Goal: Information Seeking & Learning: Learn about a topic

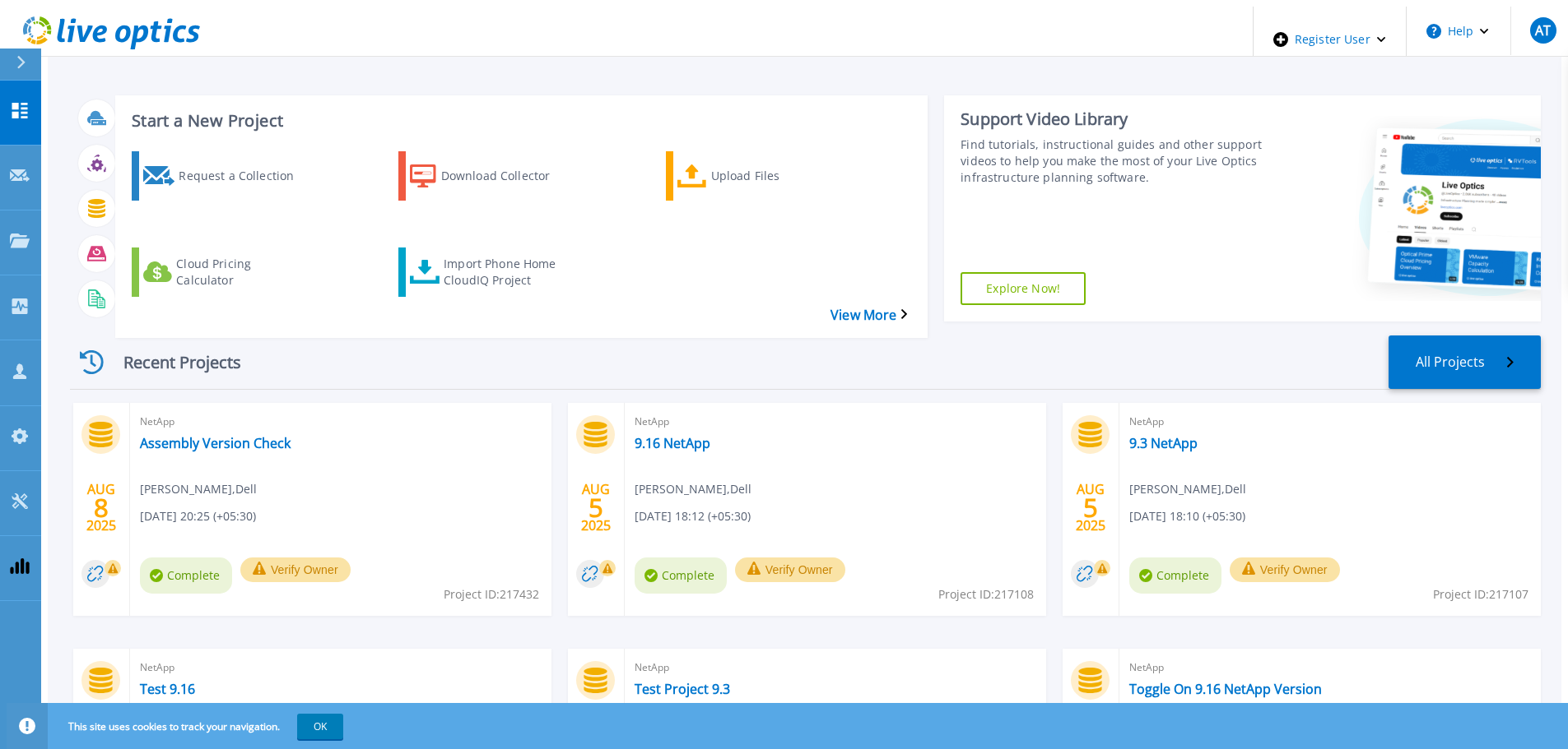
click at [15, 65] on div at bounding box center [27, 64] width 26 height 31
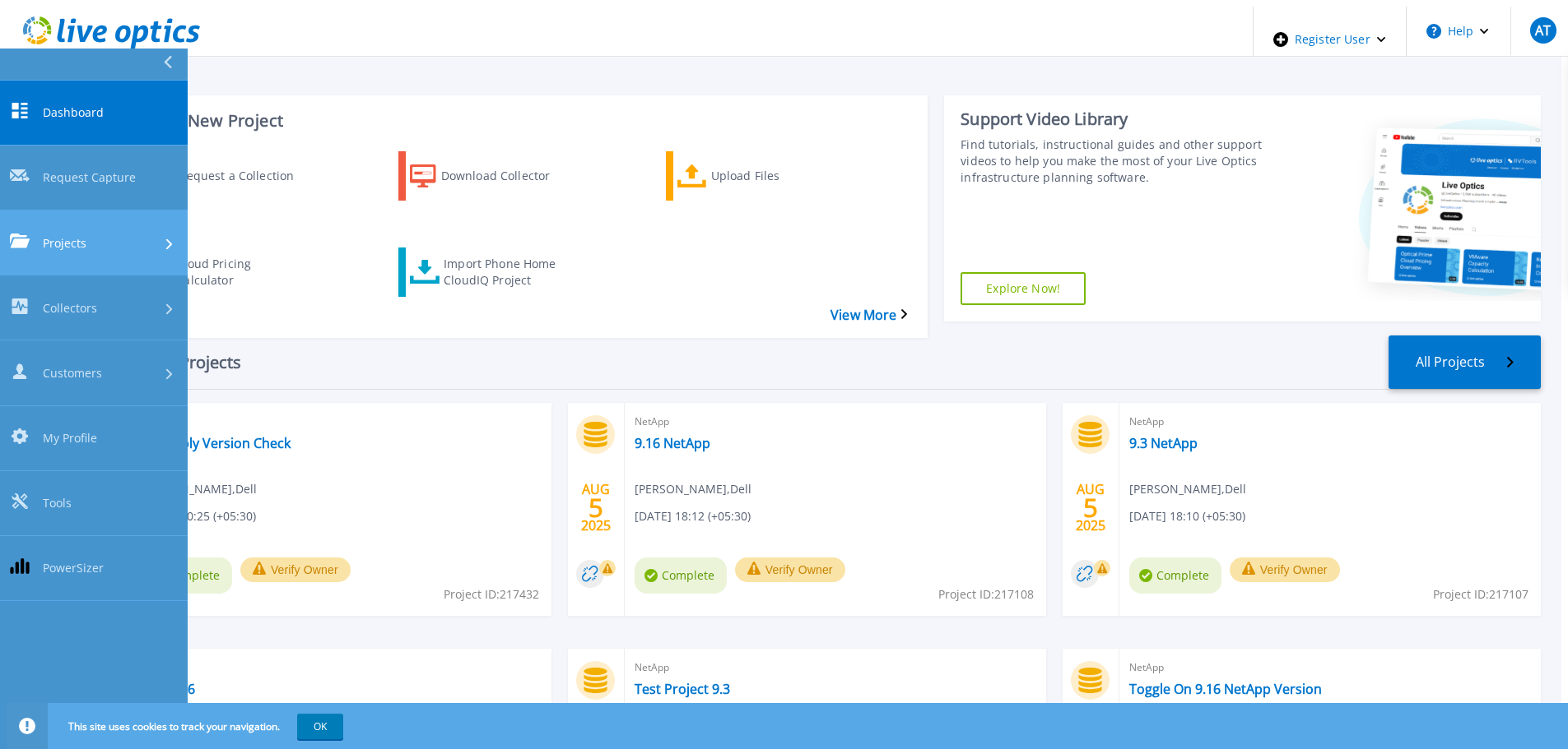
click at [90, 234] on div "Projects" at bounding box center [94, 243] width 168 height 17
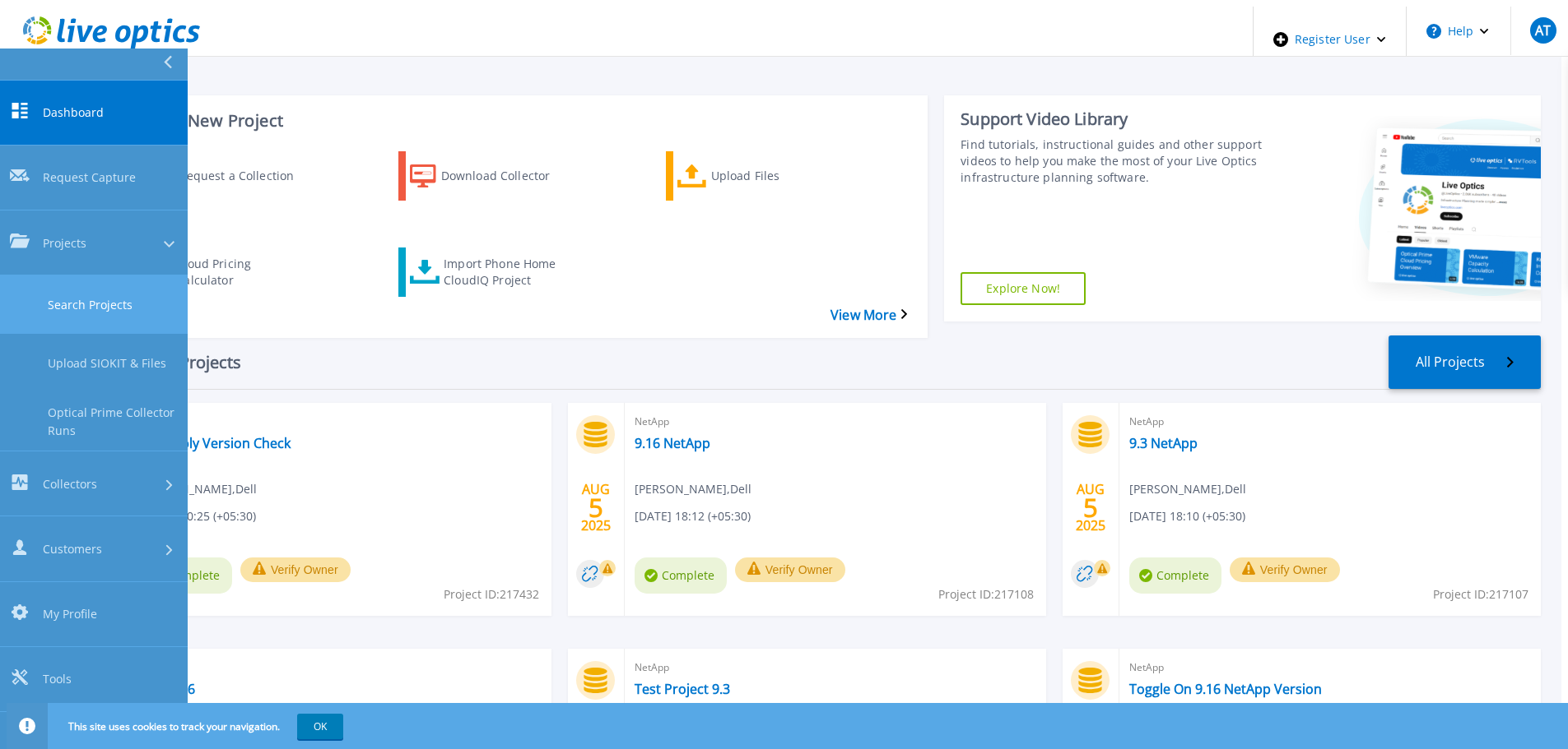
click at [111, 275] on link "Search Projects" at bounding box center [94, 304] width 188 height 58
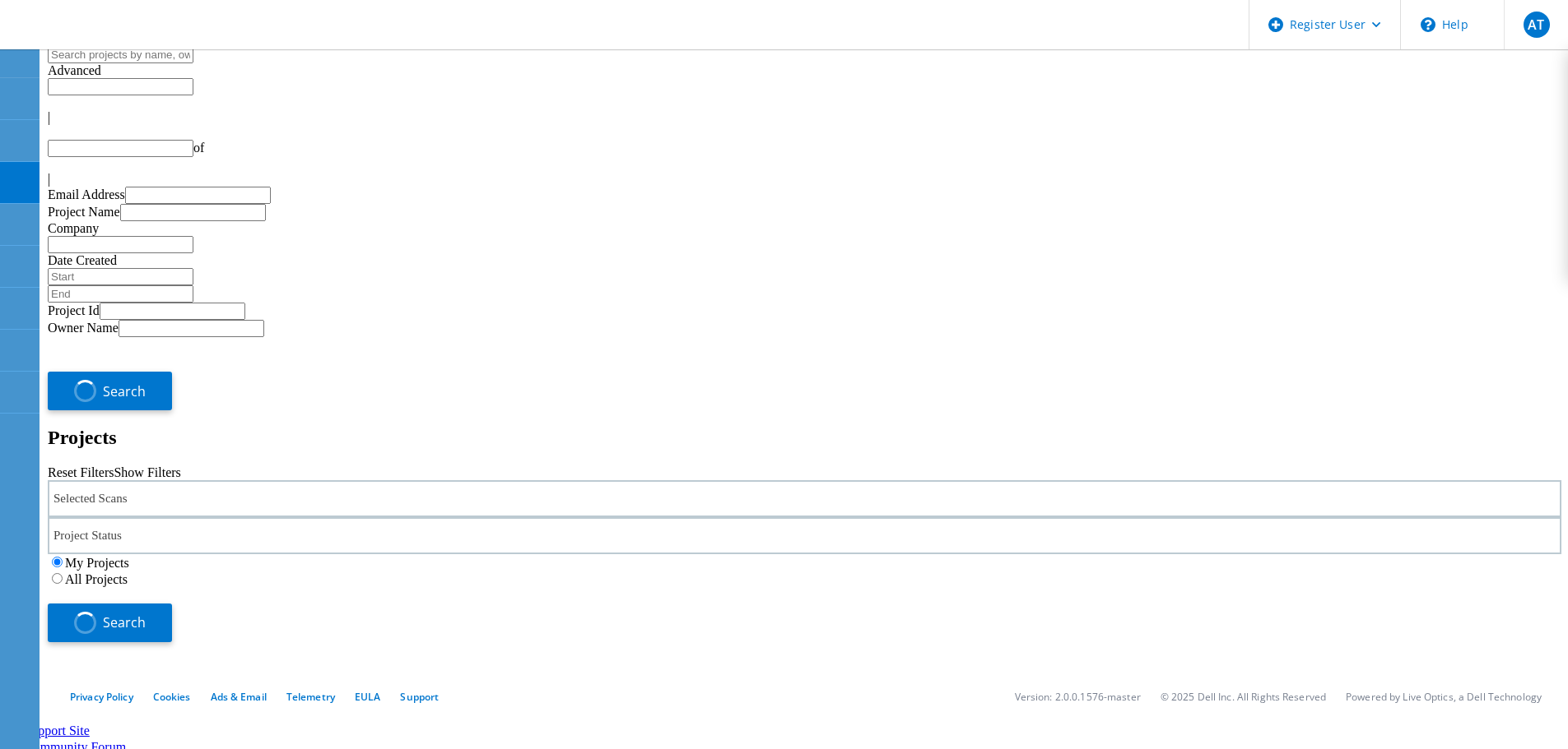
type input "1"
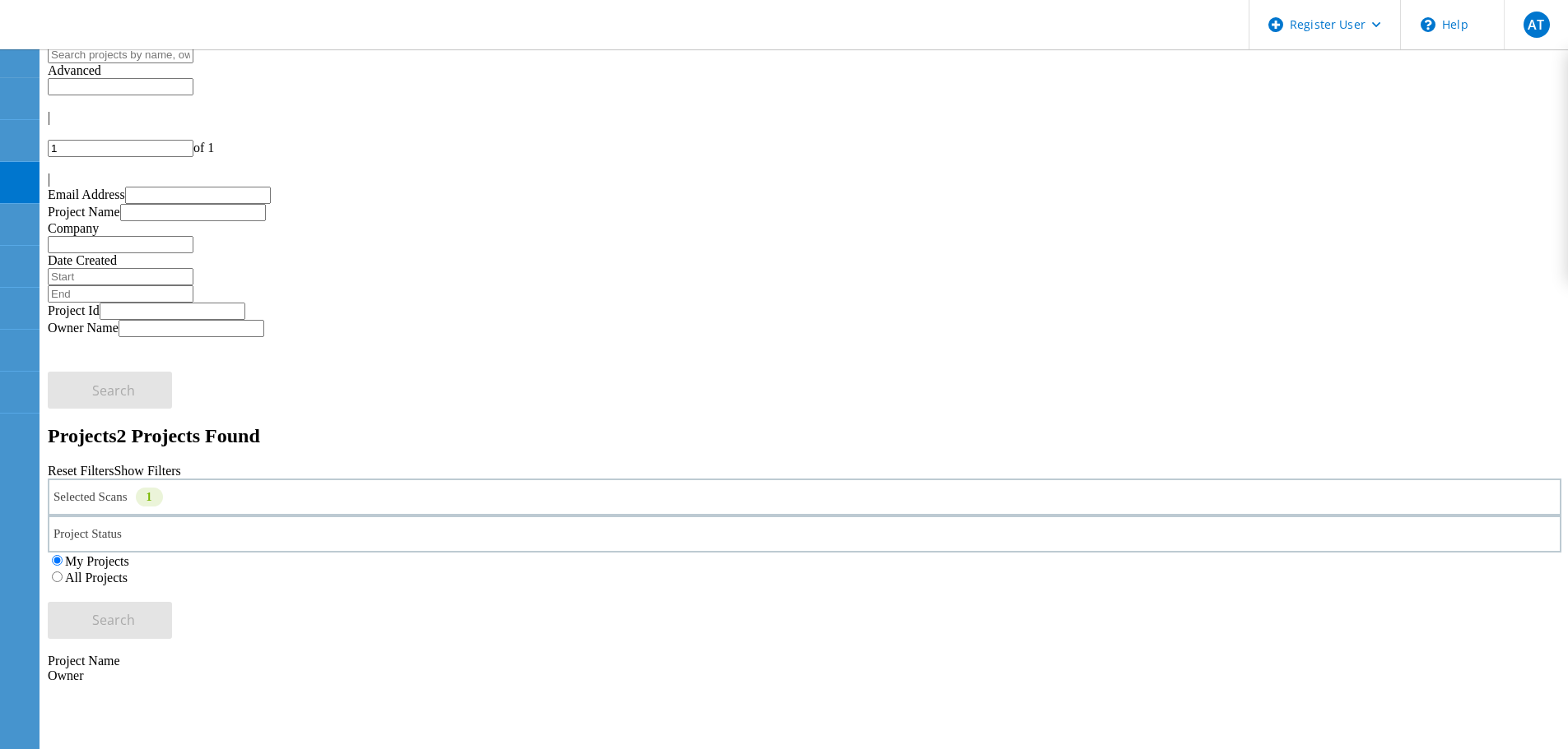
click at [295, 478] on div "Selected Scans 1" at bounding box center [803, 497] width 1513 height 37
click at [198, 485] on label "Isilon/PowerScale" at bounding box center [150, 492] width 96 height 14
click at [101, 486] on input "Isilon/PowerScale" at bounding box center [95, 491] width 11 height 11
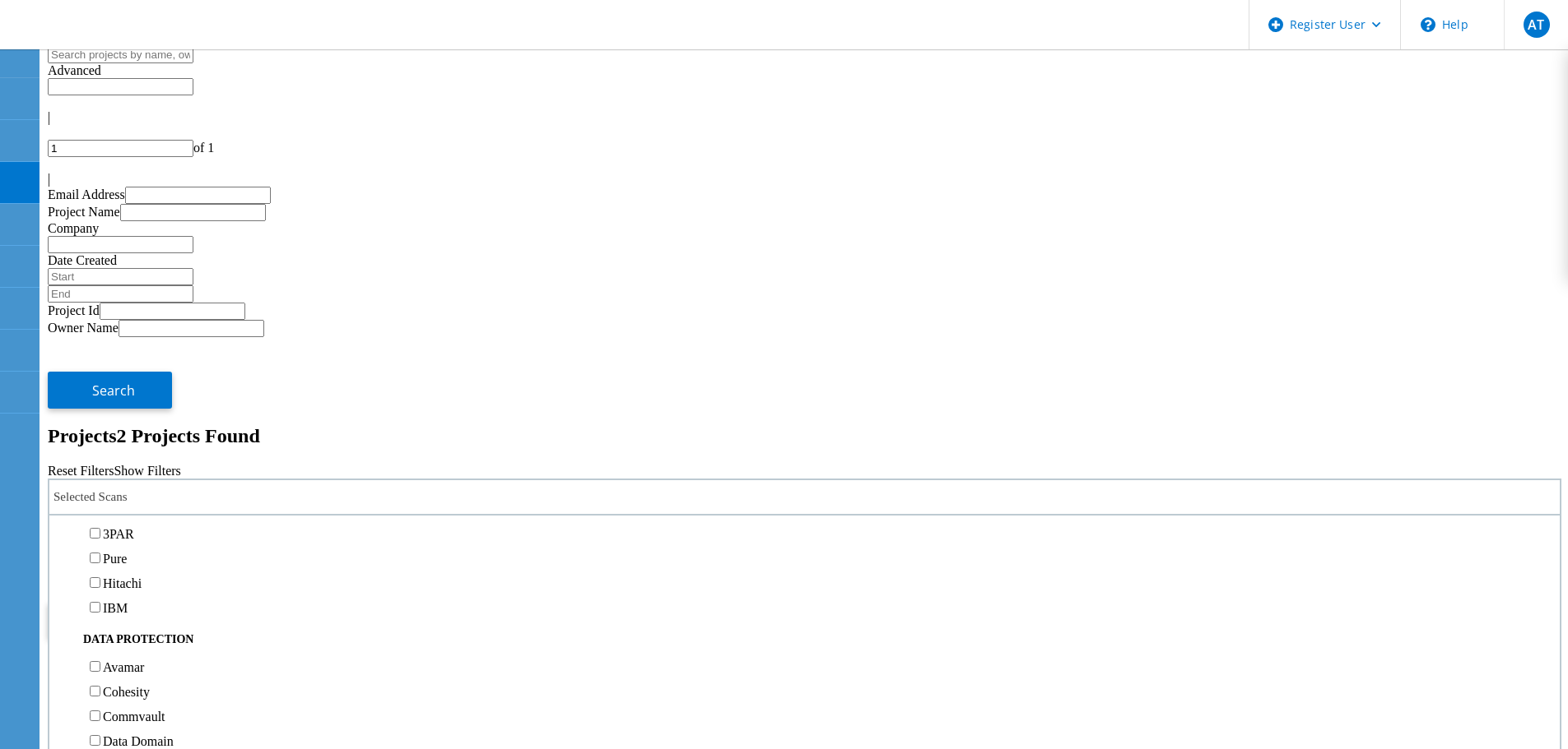
scroll to position [576, 0]
click at [145, 452] on label "NetApp" at bounding box center [123, 459] width 42 height 14
click at [101, 453] on input "NetApp" at bounding box center [95, 458] width 11 height 11
click at [172, 602] on button "Search" at bounding box center [109, 620] width 125 height 37
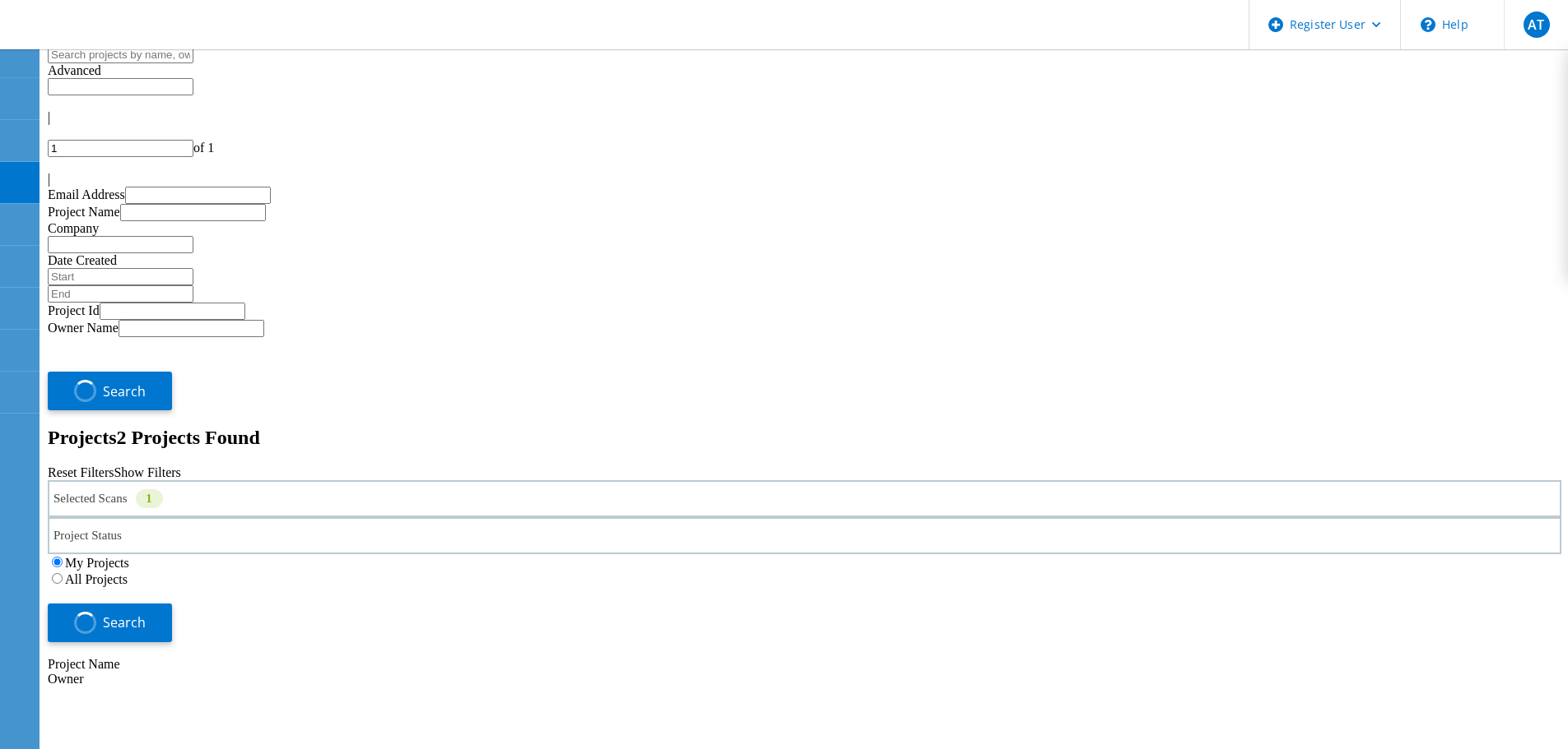
click at [128, 572] on label "All Projects" at bounding box center [96, 579] width 63 height 14
click at [63, 573] on input "All Projects" at bounding box center [57, 578] width 11 height 11
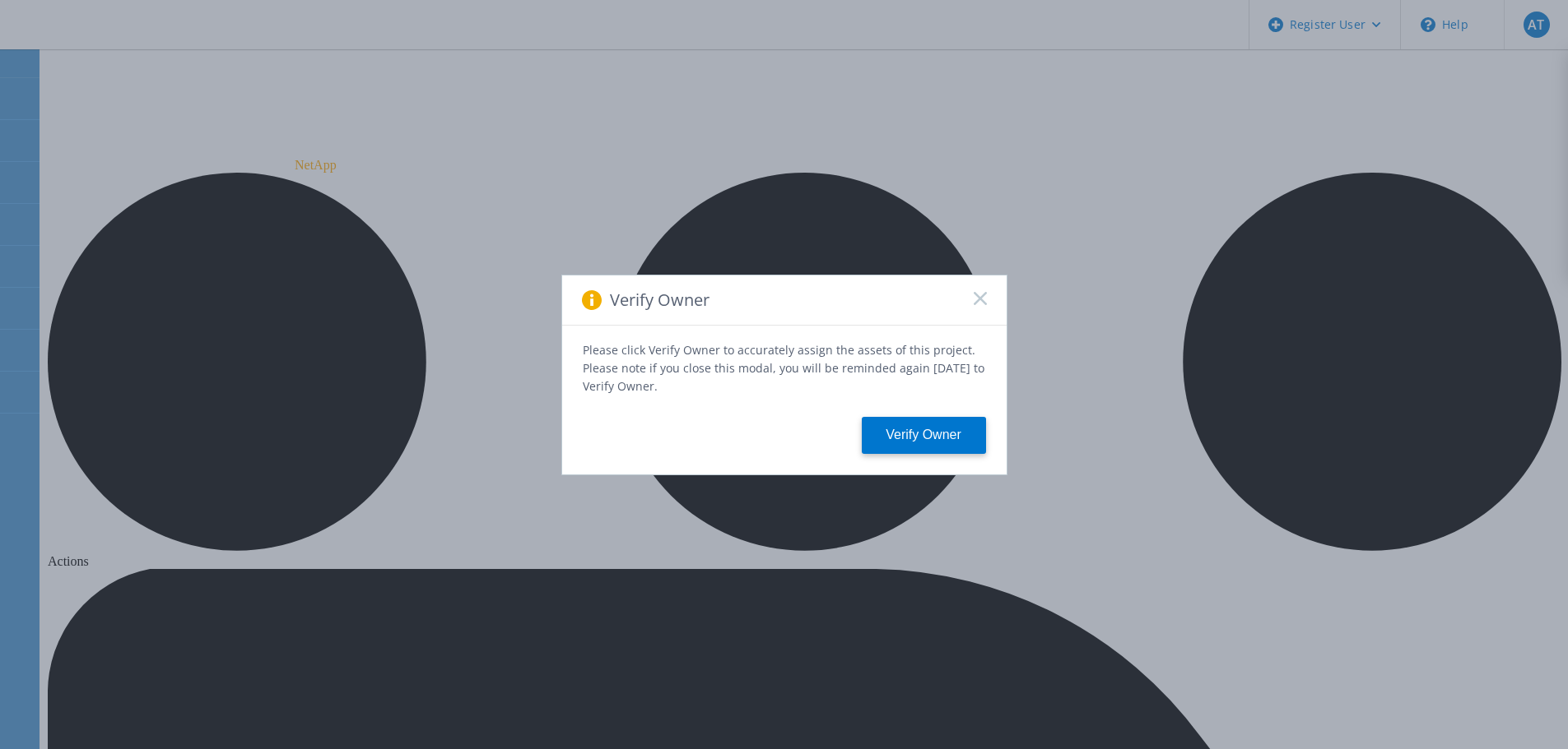
click at [977, 302] on rect at bounding box center [979, 298] width 14 height 14
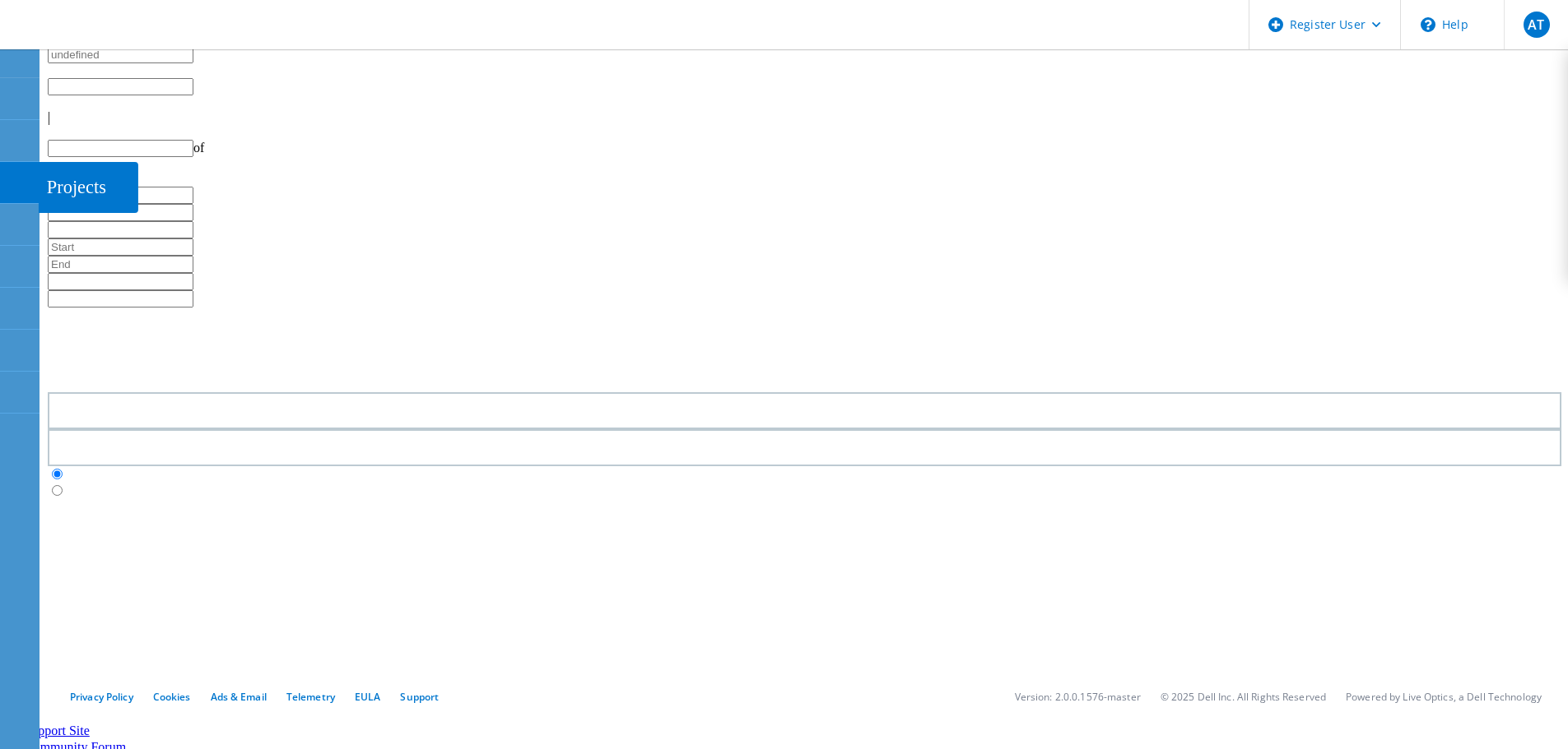
type input "1"
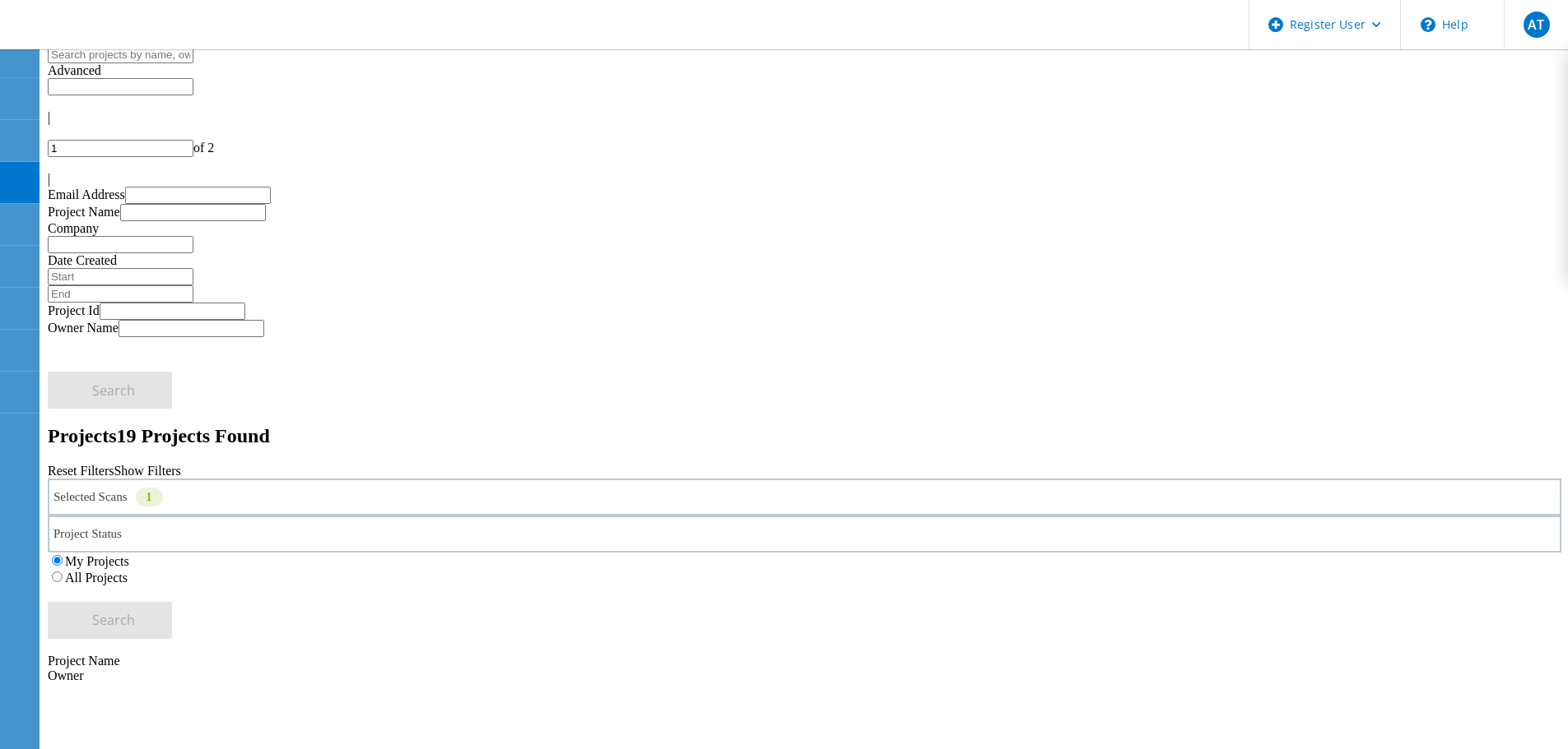
click at [297, 478] on div "Selected Scans 1" at bounding box center [803, 497] width 1513 height 37
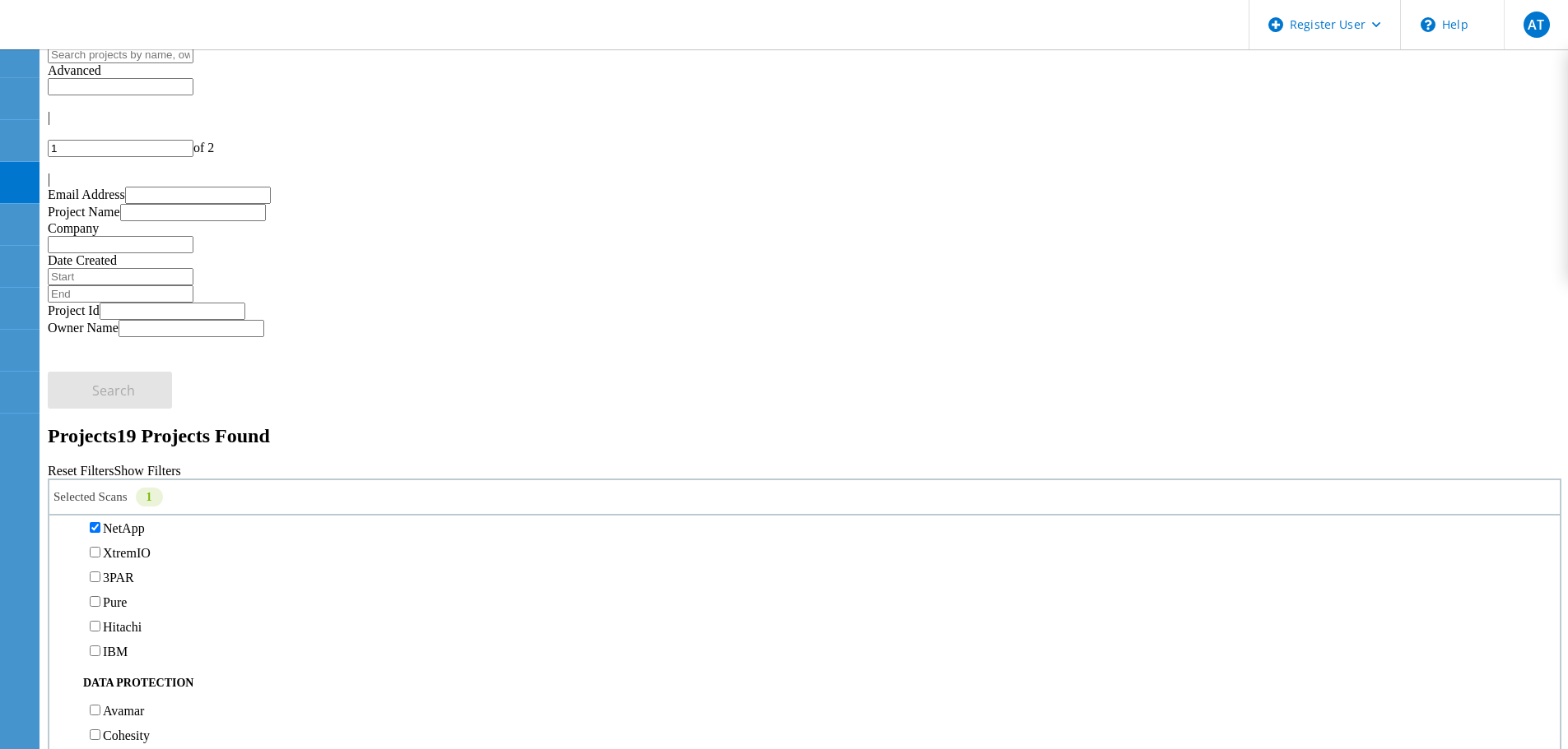
scroll to position [576, 0]
click at [145, 452] on label "NetApp" at bounding box center [123, 459] width 42 height 14
click at [101, 453] on input "NetApp" at bounding box center [95, 458] width 11 height 11
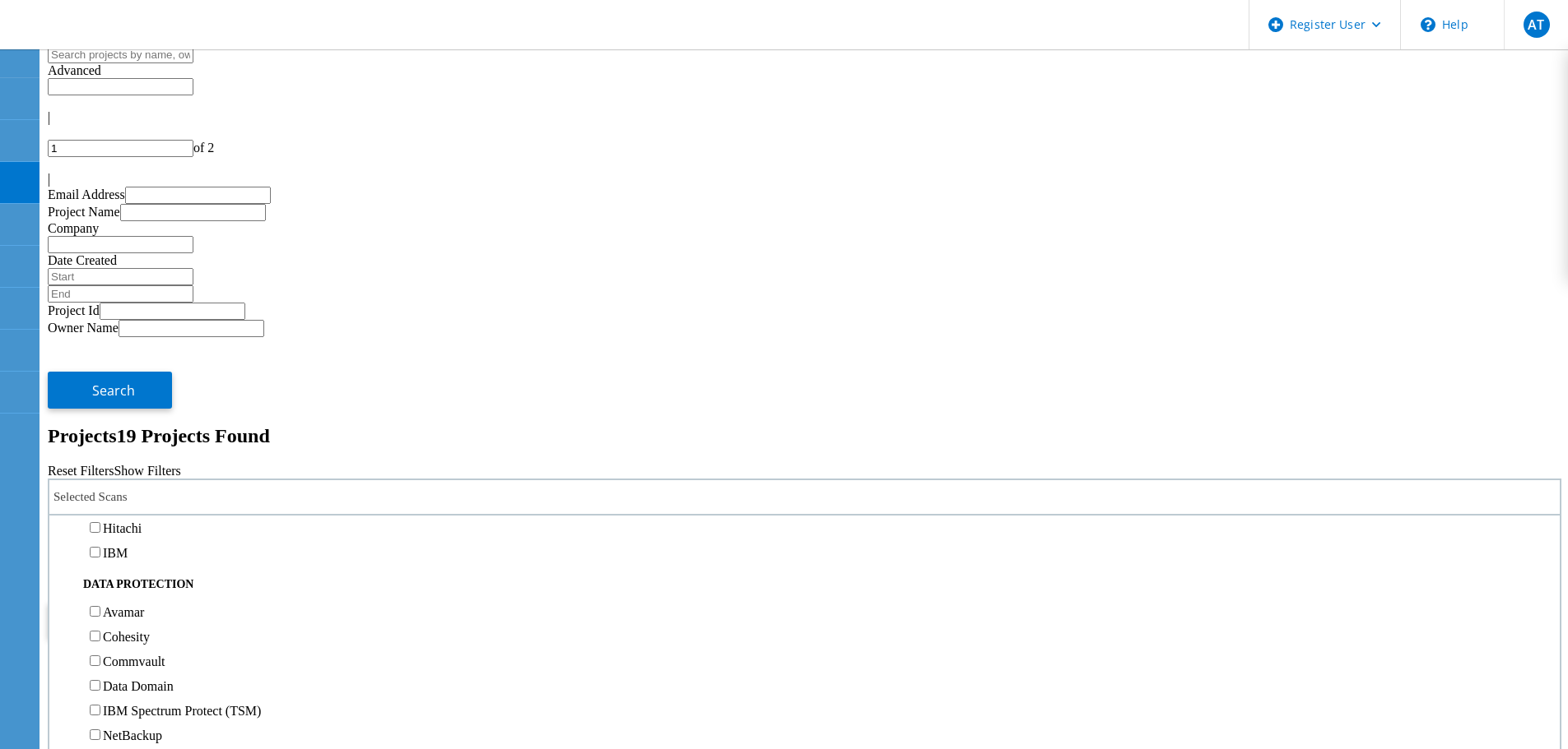
scroll to position [658, 0]
click at [134, 419] on label "3PAR" at bounding box center [118, 426] width 31 height 14
click at [101, 420] on input "3PAR" at bounding box center [95, 425] width 11 height 11
click at [127, 445] on label "Pure" at bounding box center [114, 451] width 24 height 14
click at [101, 445] on input "Pure" at bounding box center [95, 449] width 11 height 11
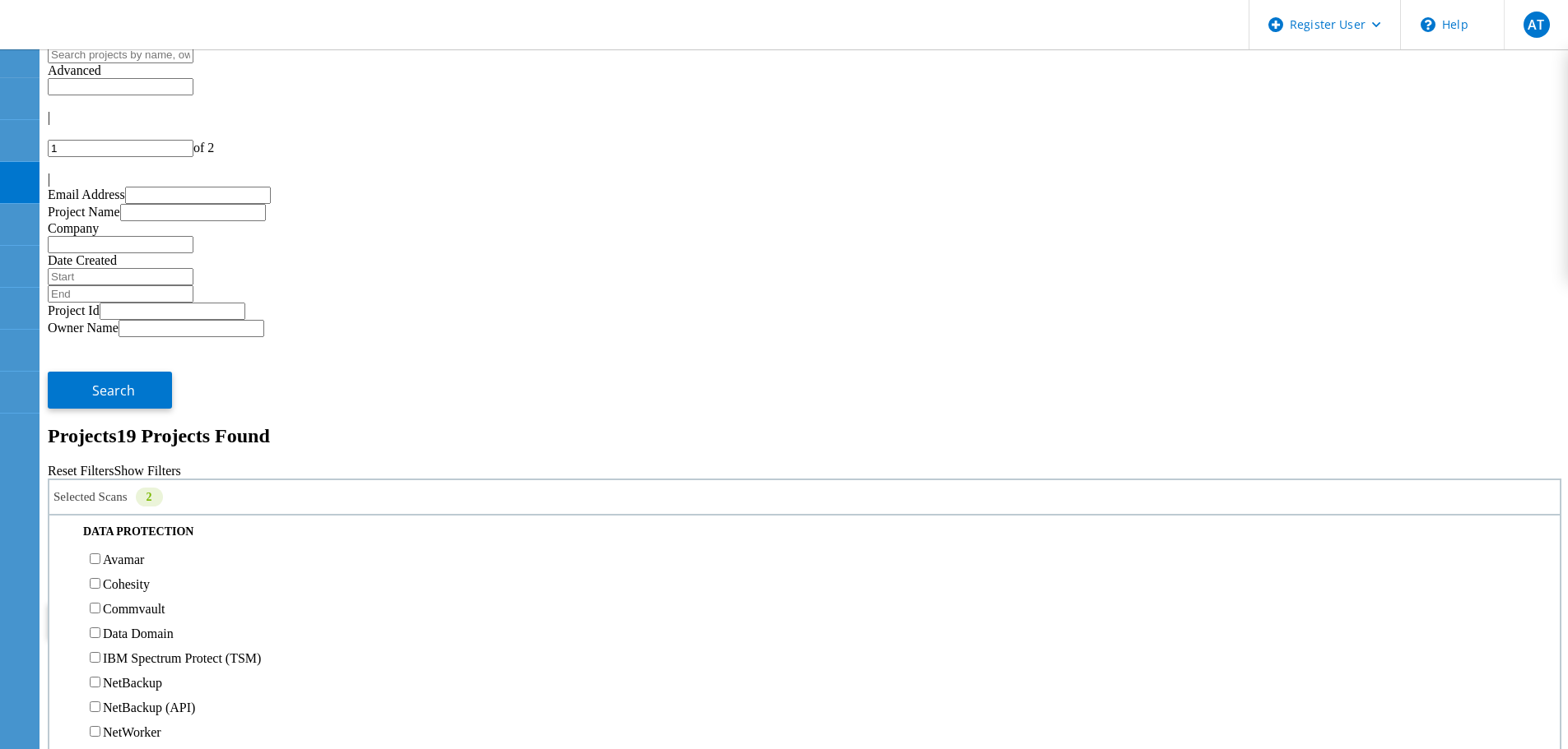
click at [1087, 478] on div "Selected Scans 2 Server & Cloud Optical Prime AWS Azure Nutanix RVTools Kuberne…" at bounding box center [803, 559] width 1513 height 160
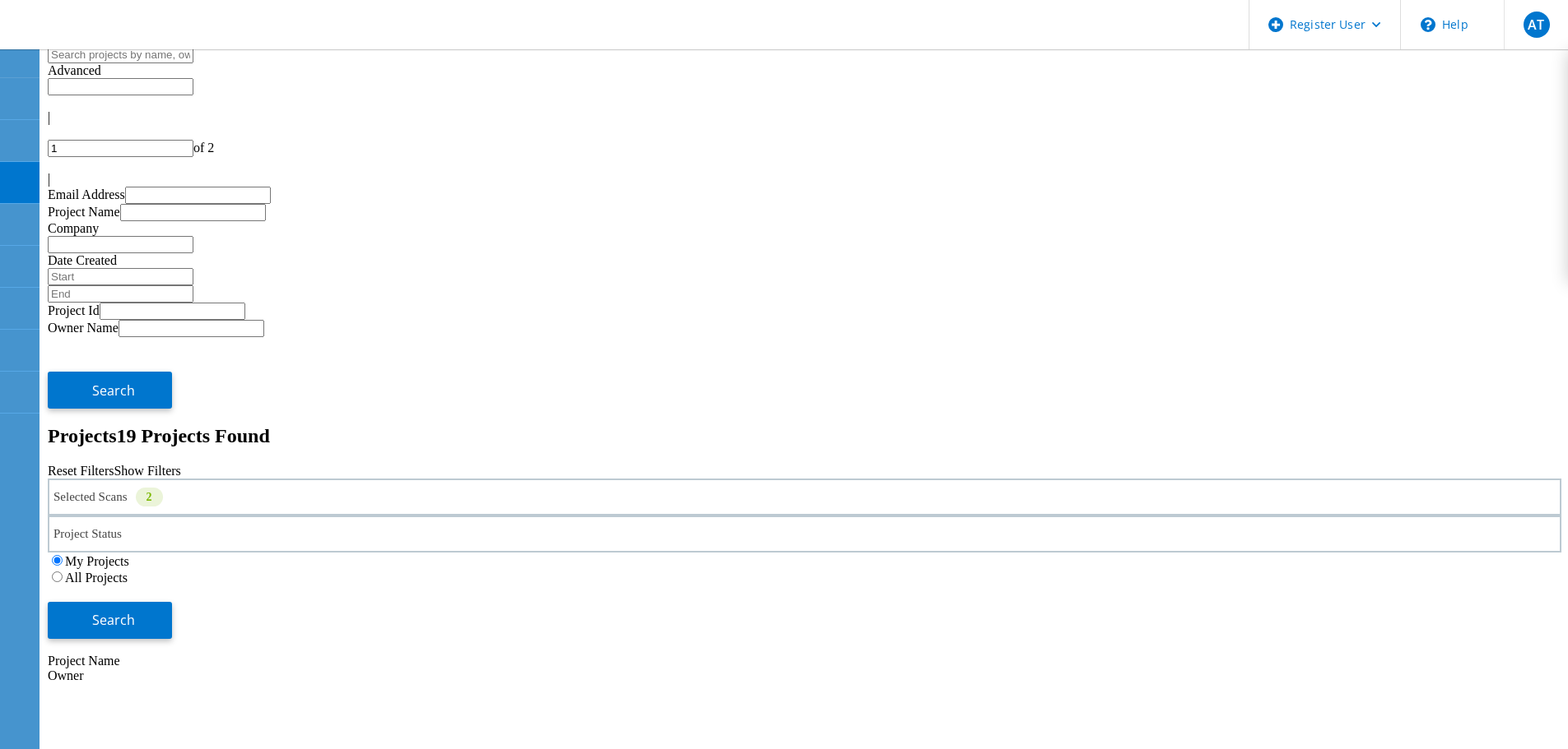
click at [1036, 569] on div "All Projects" at bounding box center [803, 577] width 1513 height 16
click at [128, 571] on label "All Projects" at bounding box center [96, 578] width 63 height 14
click at [63, 572] on input "All Projects" at bounding box center [57, 577] width 11 height 11
click at [1284, 553] on div "My Projects All Projects" at bounding box center [803, 569] width 1513 height 33
click at [135, 611] on span "Search" at bounding box center [113, 619] width 43 height 18
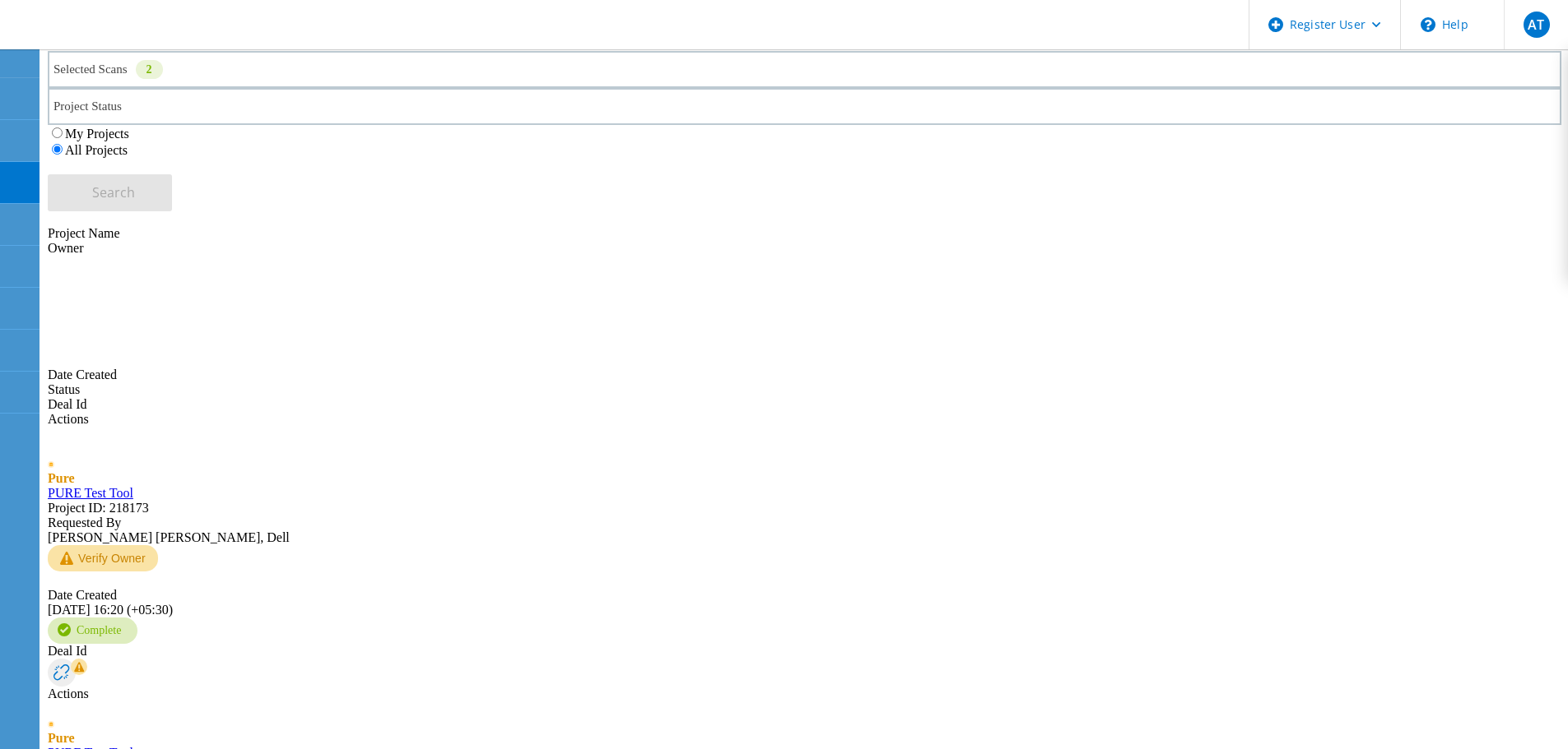
scroll to position [532, 0]
